Goal: Ask a question

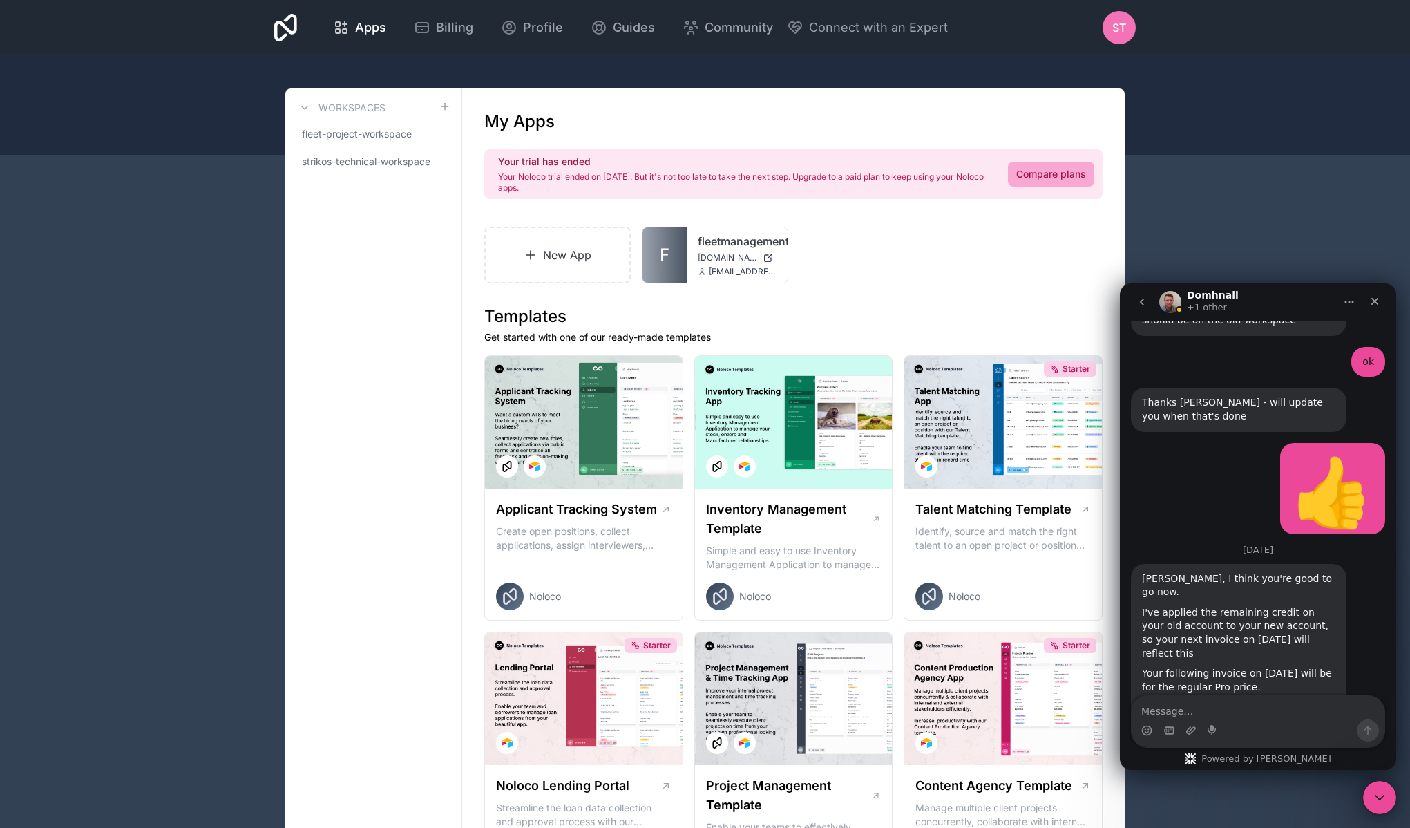
scroll to position [2442, 0]
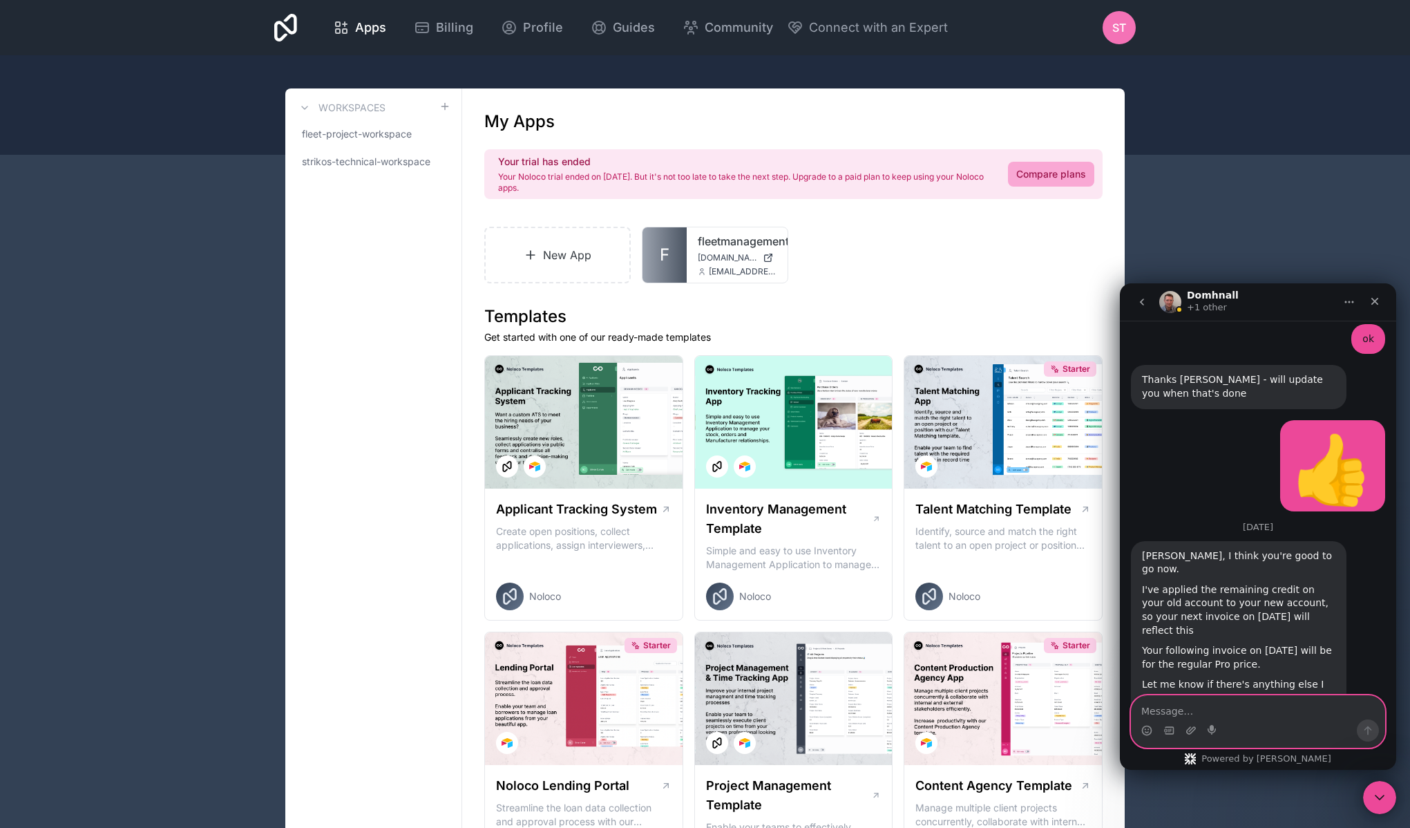
click at [1226, 705] on textarea "Message…" at bounding box center [1258, 707] width 253 height 23
click at [1226, 706] on textarea "Message…" at bounding box center [1258, 707] width 253 height 23
type textarea "H"
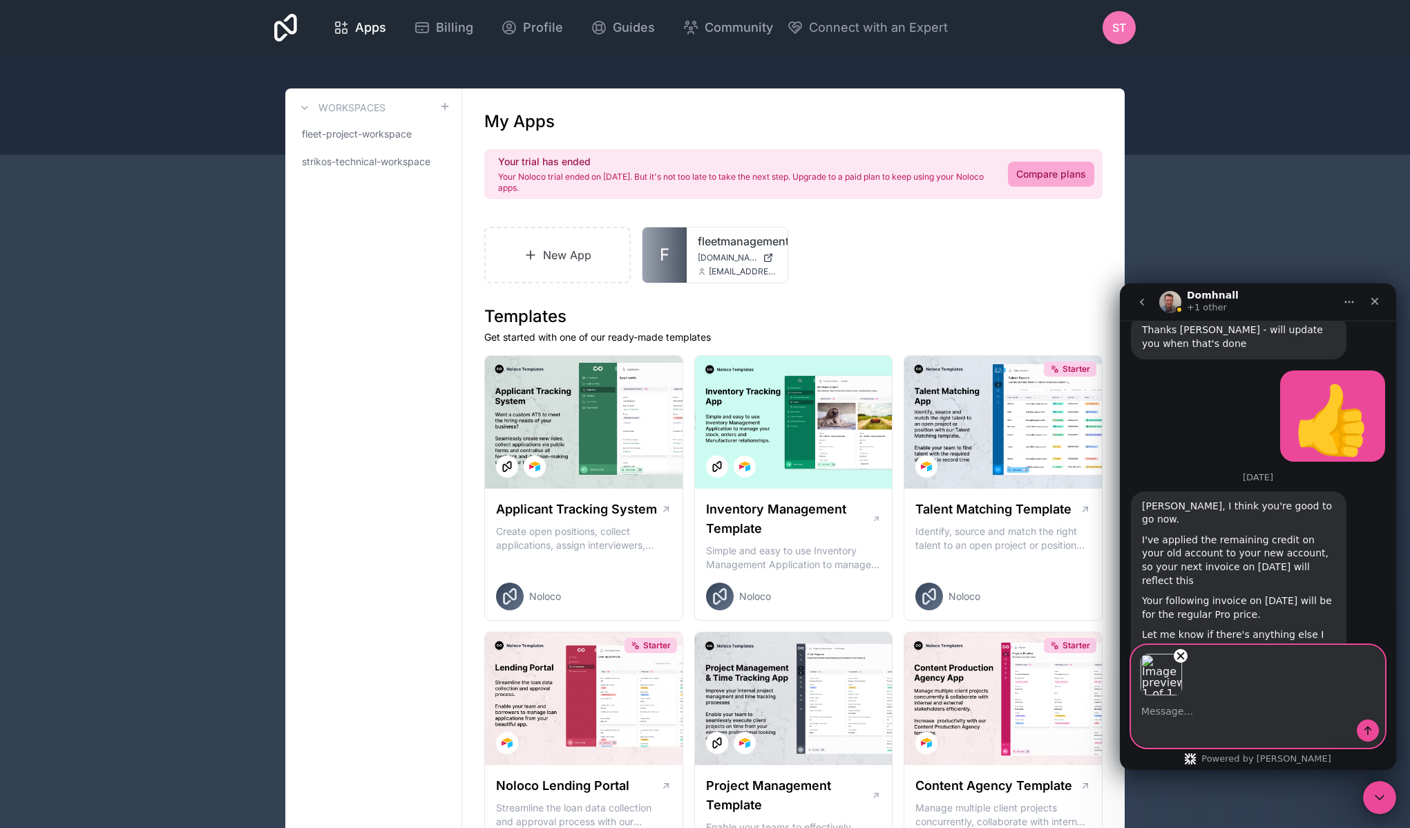
scroll to position [2492, 0]
type textarea "D"
type textarea "C"
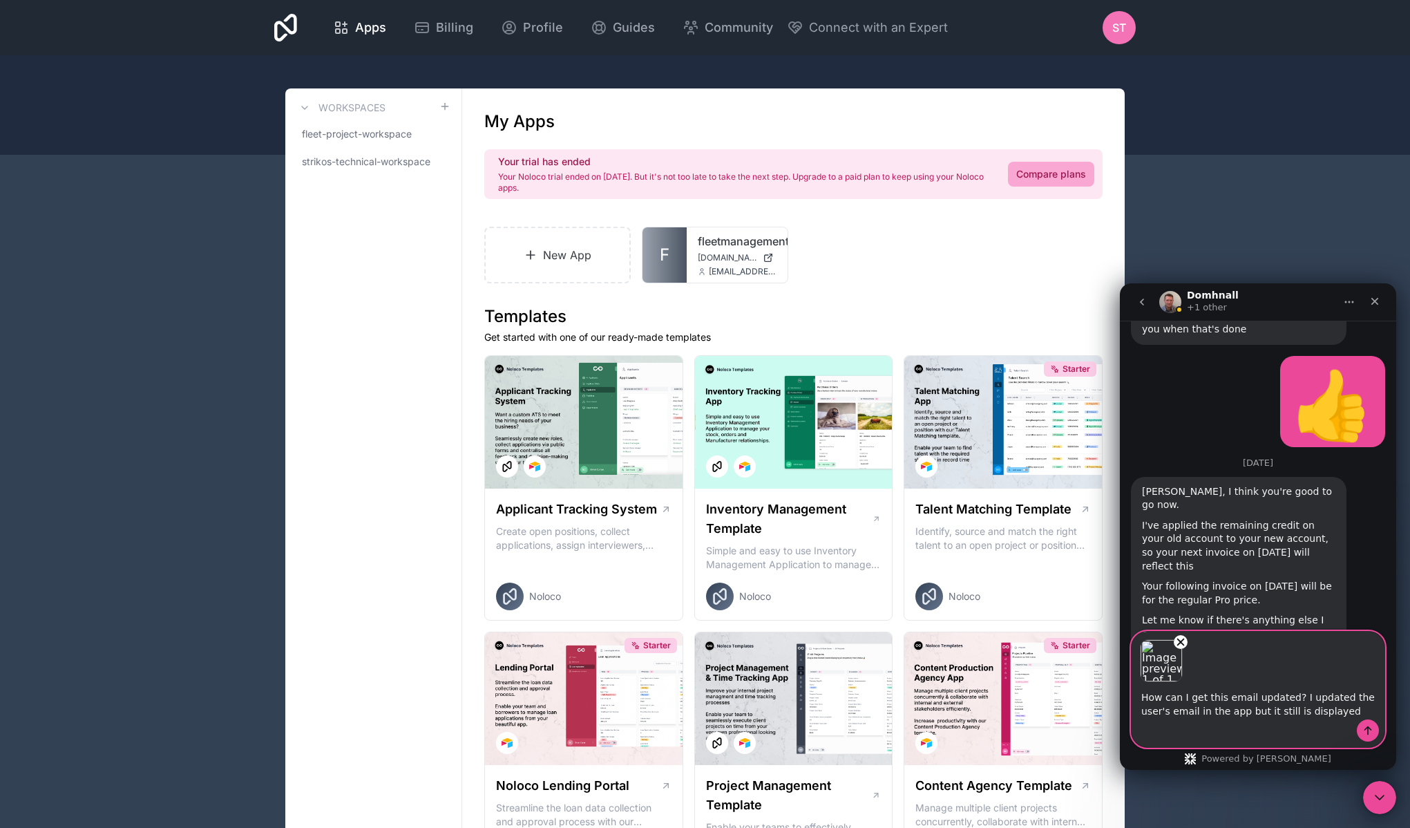
click at [1269, 714] on textarea "How can I get this email updated? I updated the user's email in the app but it …" at bounding box center [1258, 700] width 253 height 37
drag, startPoint x: 1343, startPoint y: 710, endPoint x: 1294, endPoint y: 716, distance: 49.4
click at [1271, 716] on textarea "How can I get this email updated? I updated the user's email in the app but it …" at bounding box center [1258, 700] width 253 height 37
click at [1294, 716] on textarea "How can I get this email updated? I updated the user's email in the app but it …" at bounding box center [1258, 700] width 253 height 37
drag, startPoint x: 1273, startPoint y: 712, endPoint x: 1360, endPoint y: 712, distance: 86.4
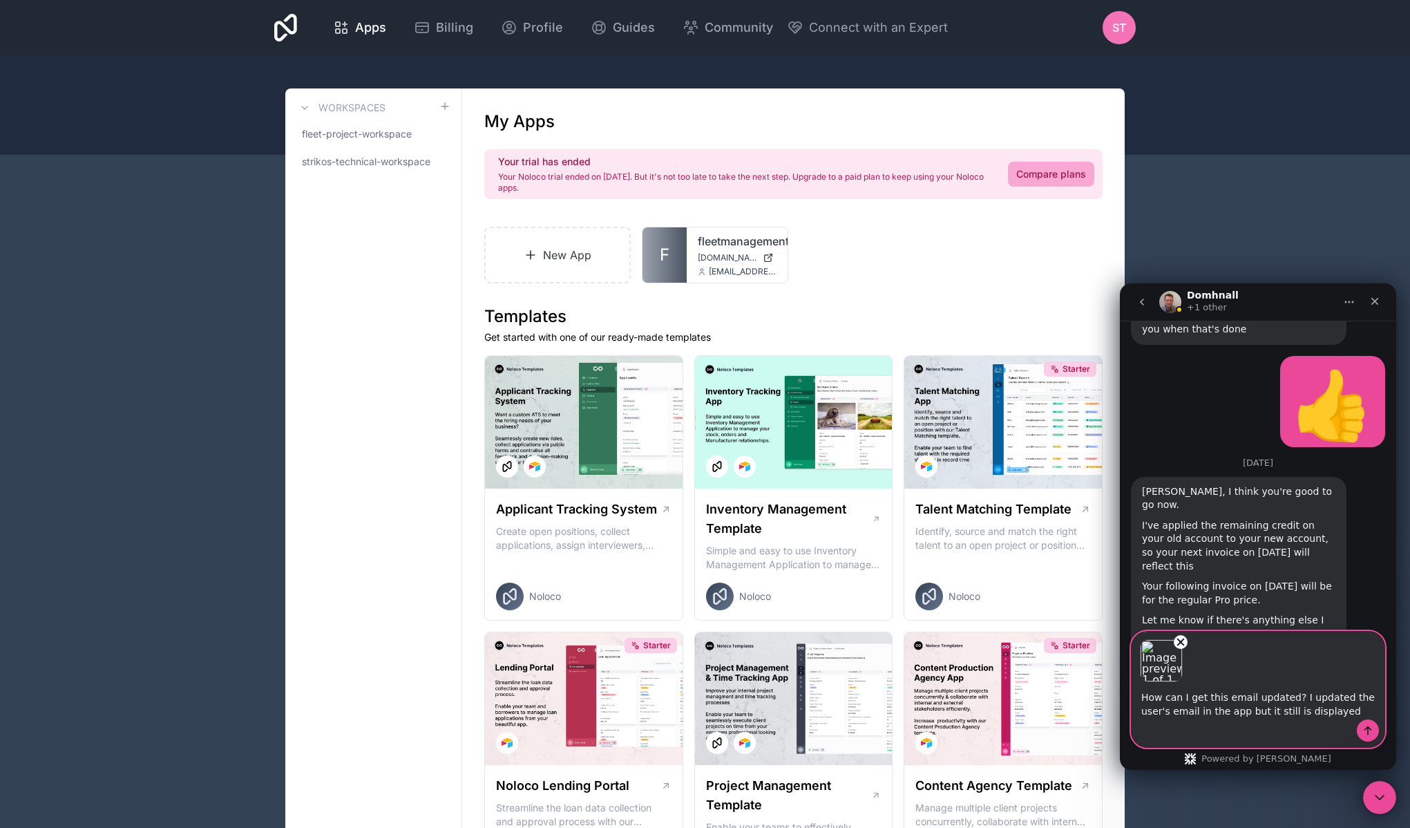
click at [1360, 712] on textarea "How can I get this email updated? I updated the user's email in the app but it …" at bounding box center [1258, 700] width 253 height 37
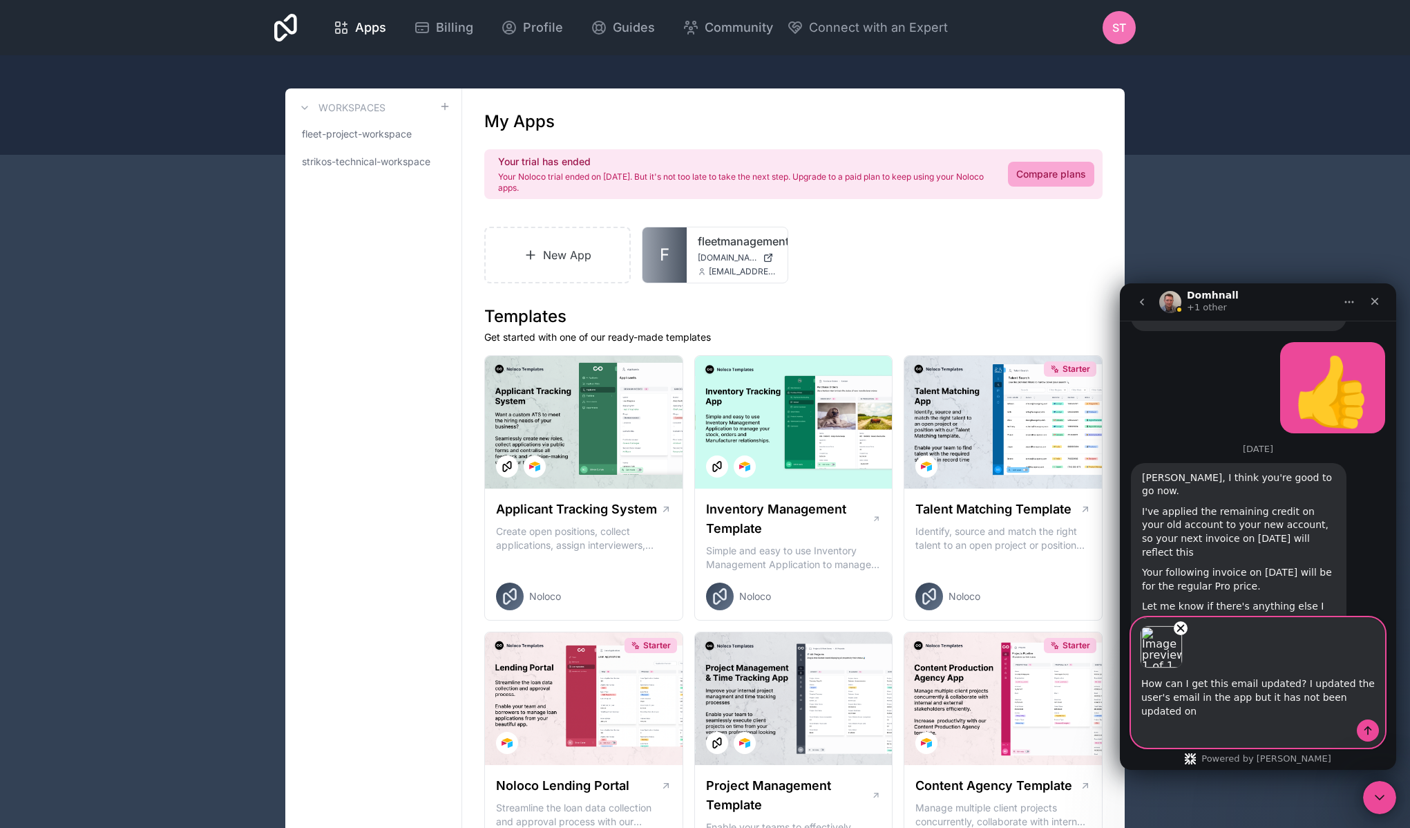
scroll to position [2520, 0]
click at [1241, 713] on textarea "How can I get this email updated? I updated the user's email in the app but it …" at bounding box center [1258, 693] width 253 height 51
click at [1193, 710] on textarea "How can I get this email updated? I updated the user's email in the app but it …" at bounding box center [1258, 693] width 253 height 51
type textarea "How can I get this email updated? I updated the user's email in the app but it …"
click at [1372, 725] on icon "Send a message…" at bounding box center [1368, 730] width 11 height 11
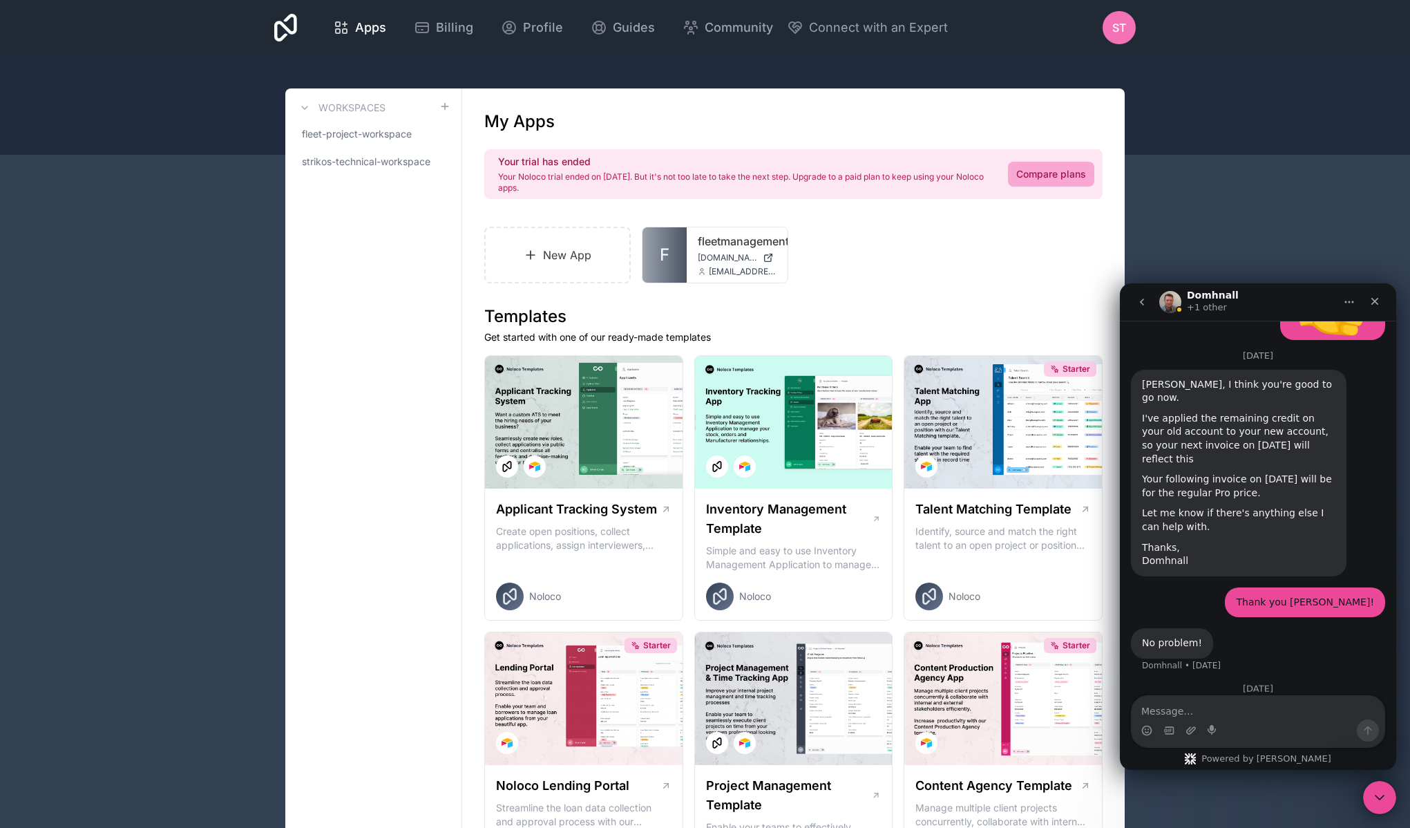
scroll to position [2621, 0]
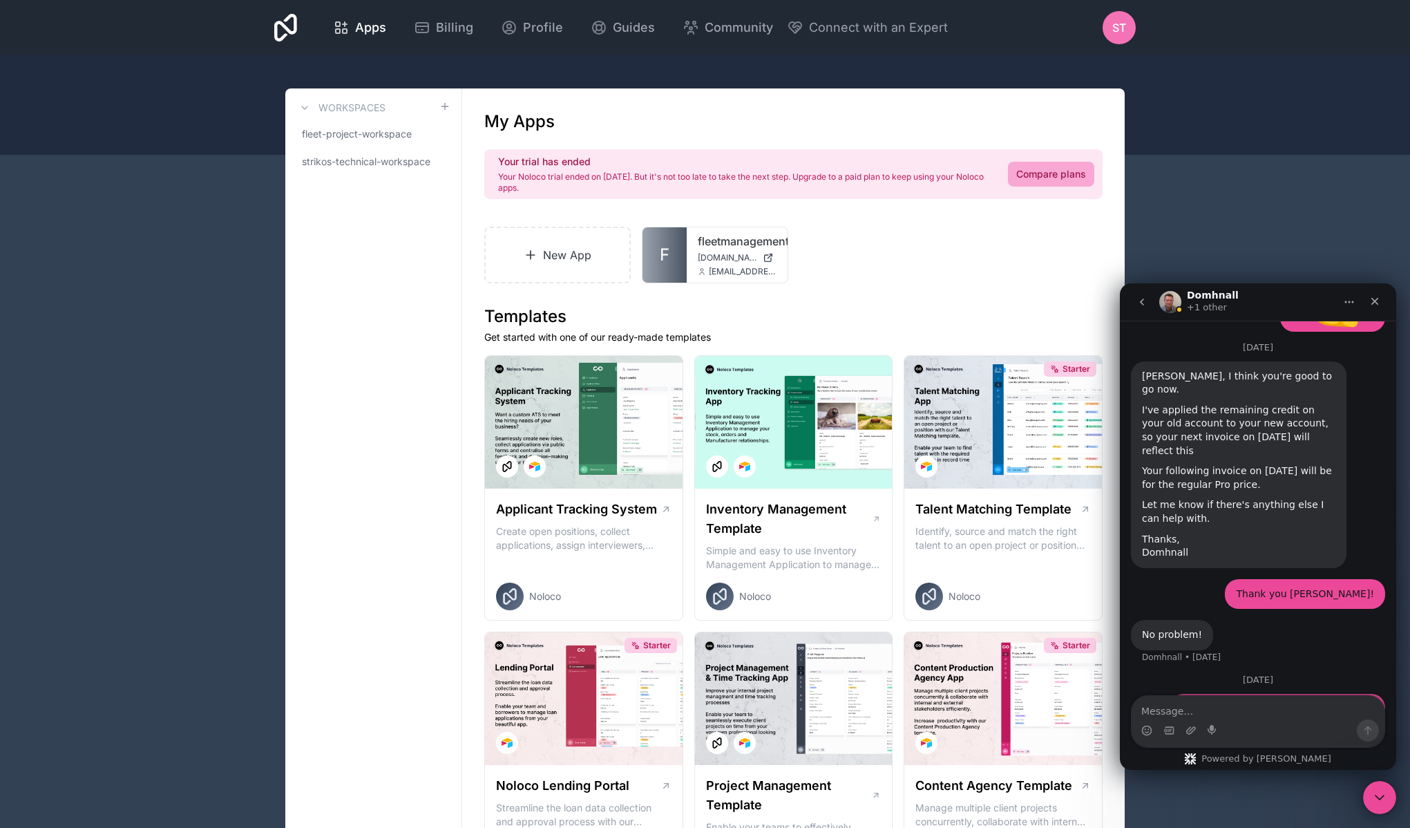
click at [884, 265] on div "New App F fleetmanagementapp [DOMAIN_NAME] [EMAIL_ADDRESS][DOMAIN_NAME]" at bounding box center [793, 255] width 618 height 57
click at [732, 71] on div at bounding box center [705, 104] width 1410 height 99
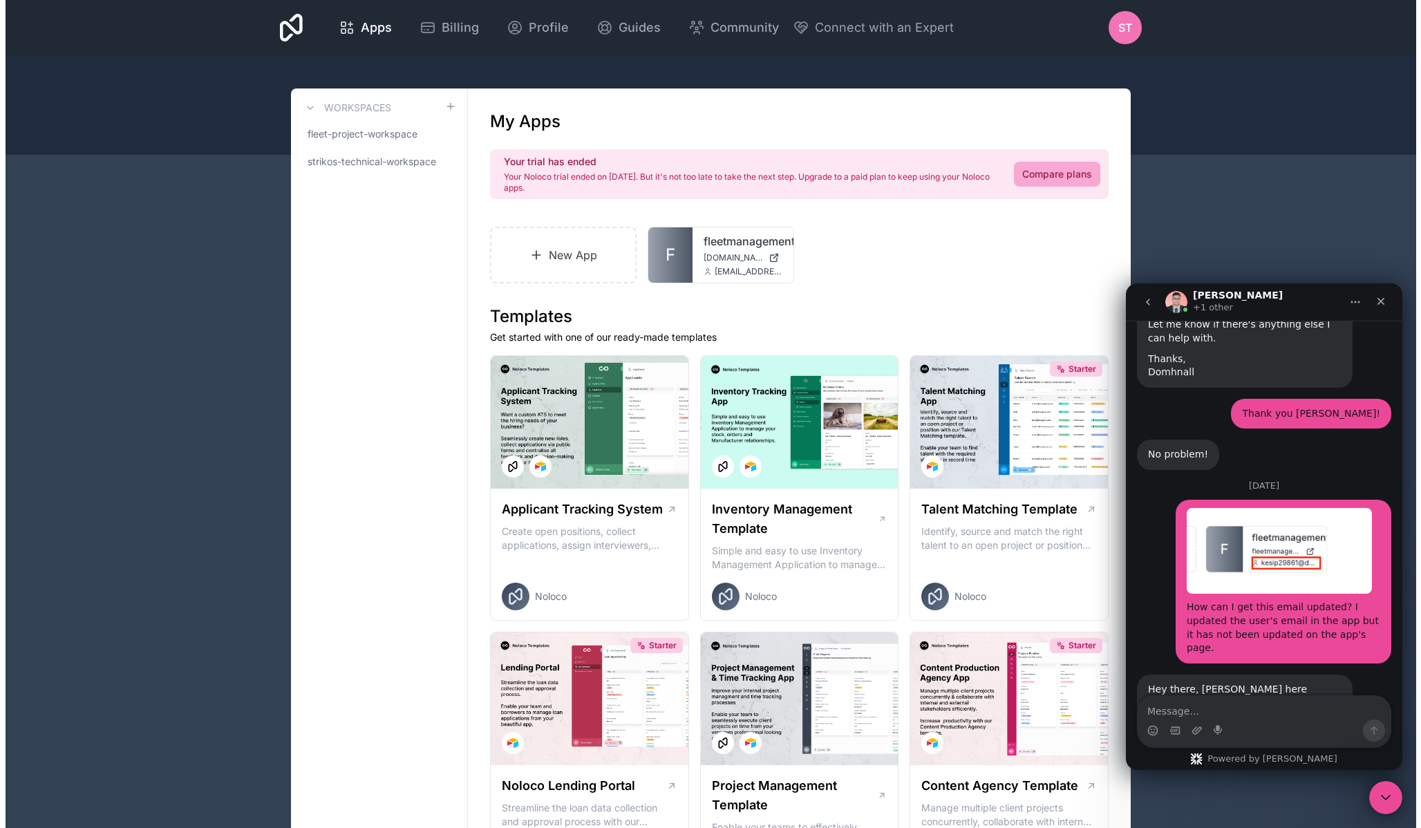
scroll to position [2803, 0]
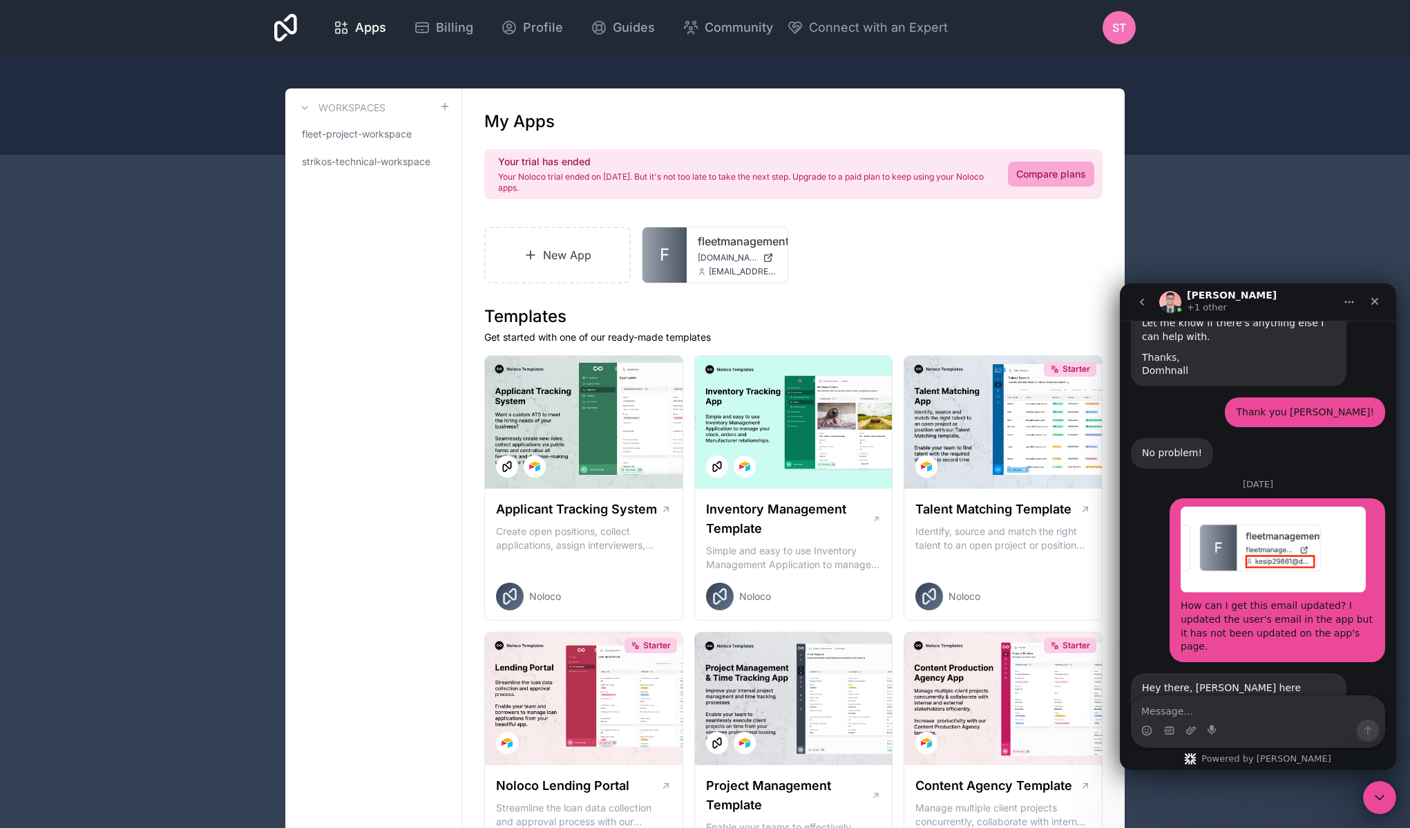
click at [1231, 705] on textarea "Message…" at bounding box center [1258, 707] width 253 height 23
click at [763, 246] on icon at bounding box center [762, 249] width 11 height 11
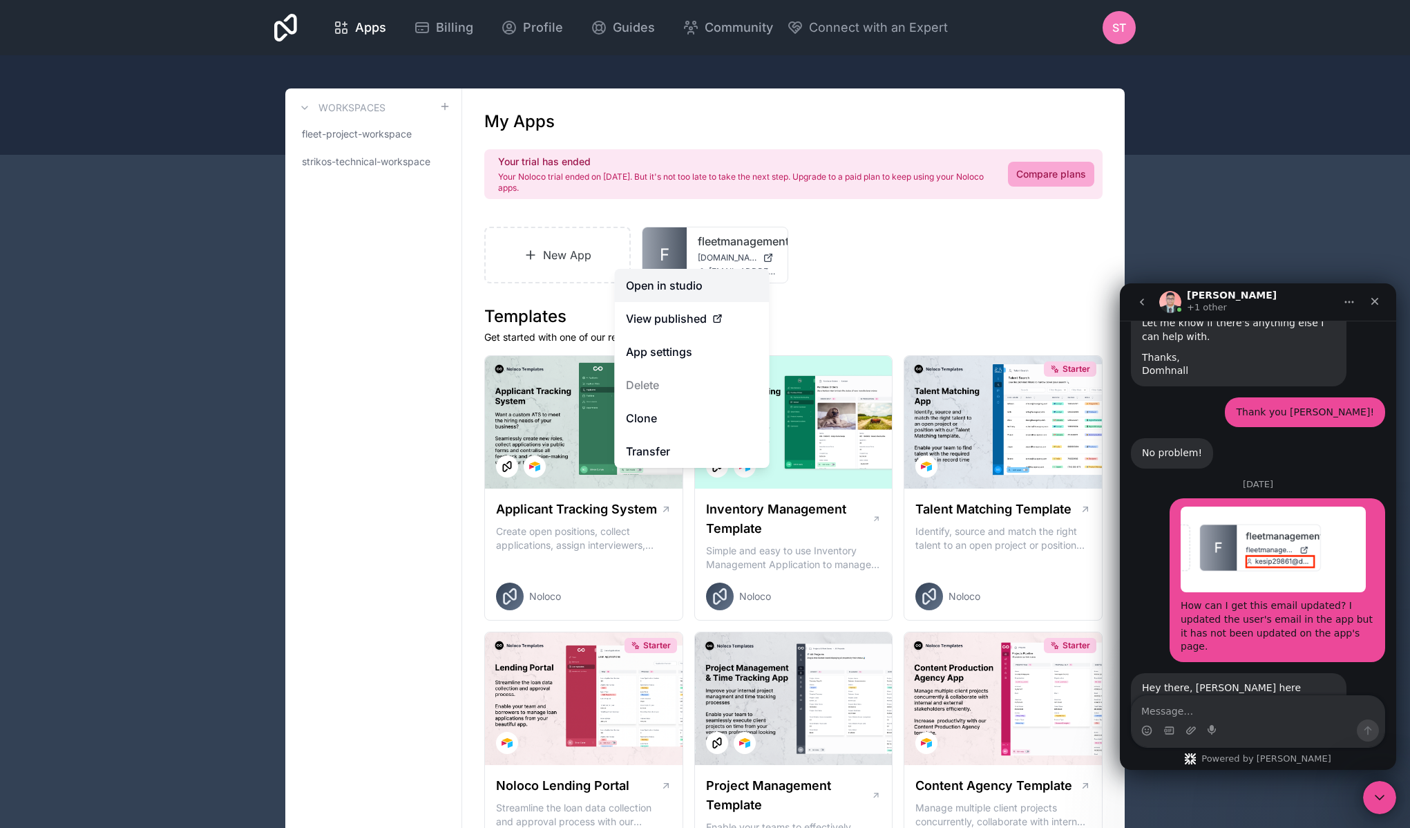
click at [675, 295] on link "Open in studio" at bounding box center [692, 285] width 155 height 33
